Goal: Understand process/instructions: Learn how to perform a task or action

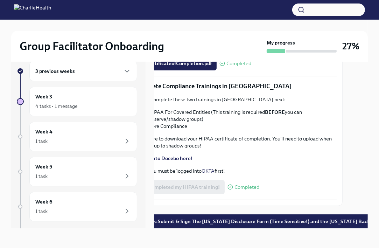
scroll to position [1569, 0]
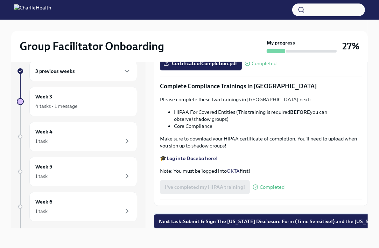
click at [216, 218] on span "Next task : Submit & Sign The [US_STATE] Disclosure Form (Time Sensitive!) and …" at bounding box center [293, 221] width 268 height 7
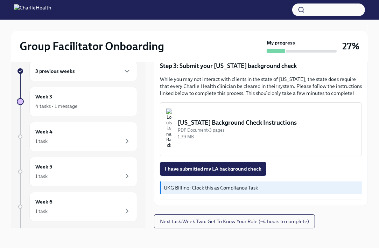
scroll to position [222, 0]
click at [169, 224] on span "Next task : Week Two: Get To Know Your Role (~4 hours to complete)" at bounding box center [234, 221] width 149 height 7
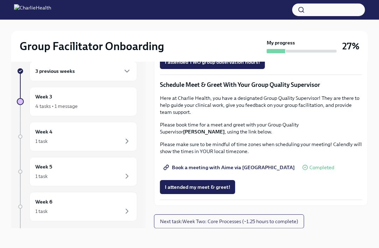
scroll to position [651, 0]
click at [232, 226] on button "Next task : Week Two: Core Processes (~1.25 hours to complete)" at bounding box center [229, 221] width 150 height 14
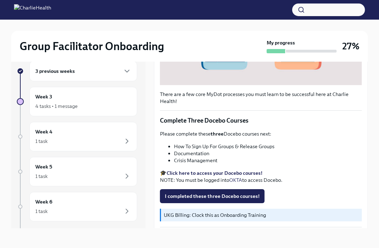
scroll to position [213, 0]
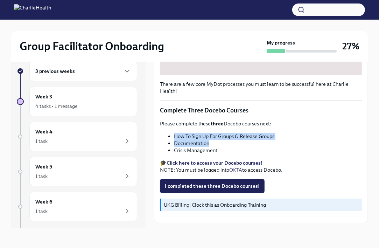
drag, startPoint x: 174, startPoint y: 131, endPoint x: 273, endPoint y: 137, distance: 99.6
click at [273, 137] on ul "How To Sign Up For Groups & Release Groups Documentation Crisis Management" at bounding box center [261, 143] width 202 height 21
drag, startPoint x: 273, startPoint y: 137, endPoint x: 246, endPoint y: 128, distance: 28.2
click at [246, 128] on div "Please complete these three Docebo courses next: How To Sign Up For Groups & Re…" at bounding box center [261, 146] width 202 height 53
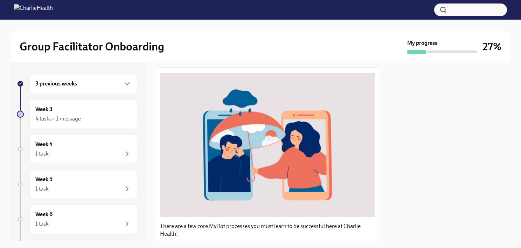
scroll to position [155, 0]
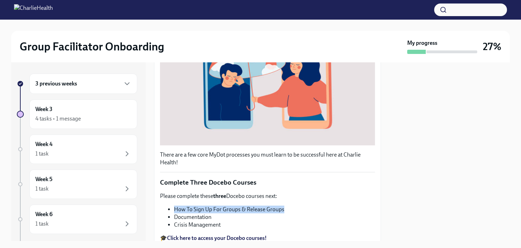
drag, startPoint x: 175, startPoint y: 214, endPoint x: 283, endPoint y: 217, distance: 108.2
click at [283, 213] on li "How To Sign Up For Groups & Release Groups" at bounding box center [274, 209] width 201 height 8
drag, startPoint x: 283, startPoint y: 217, endPoint x: 278, endPoint y: 216, distance: 5.0
copy li "How To Sign Up For Groups & Release Groups"
click at [205, 213] on li "How To Sign Up For Groups & Release Groups" at bounding box center [274, 209] width 201 height 8
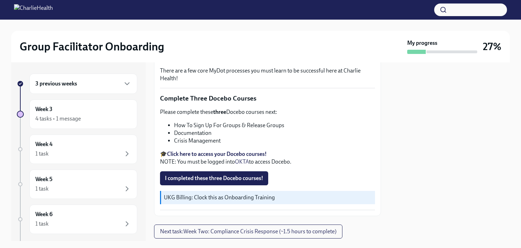
scroll to position [249, 0]
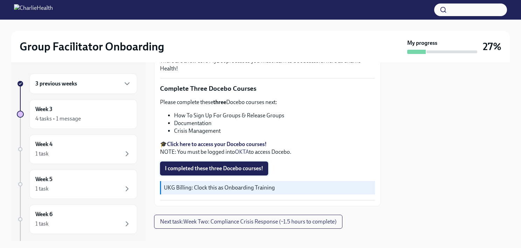
click at [214, 172] on span "I completed these three Docebo courses!" at bounding box center [214, 168] width 98 height 7
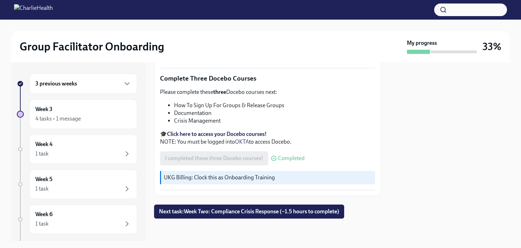
scroll to position [262, 0]
drag, startPoint x: 174, startPoint y: 116, endPoint x: 217, endPoint y: 119, distance: 43.5
click at [217, 119] on ul "How To Sign Up For Groups & Release Groups Documentation Crisis Management" at bounding box center [267, 113] width 215 height 23
drag, startPoint x: 217, startPoint y: 119, endPoint x: 210, endPoint y: 118, distance: 7.6
copy li "Documentation"
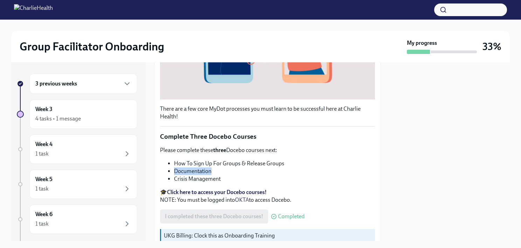
scroll to position [266, 0]
